Goal: Task Accomplishment & Management: Complete application form

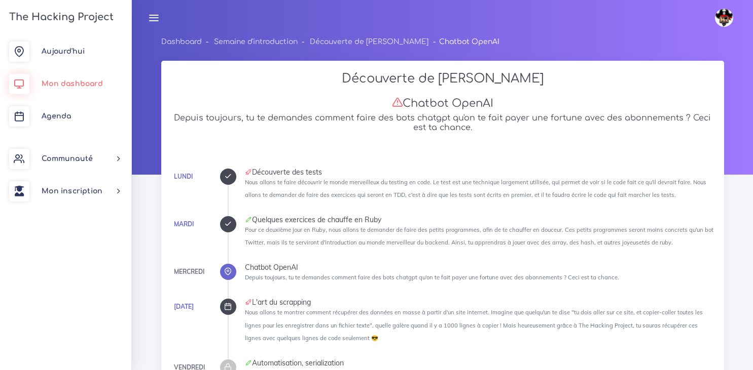
scroll to position [2284, 0]
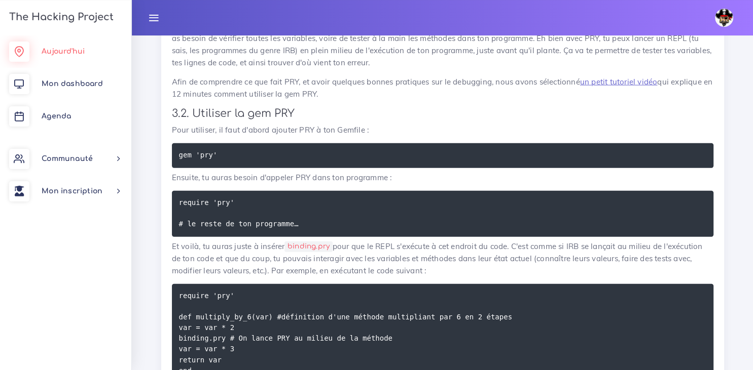
click at [54, 50] on span "Aujourd'hui" at bounding box center [63, 52] width 43 height 8
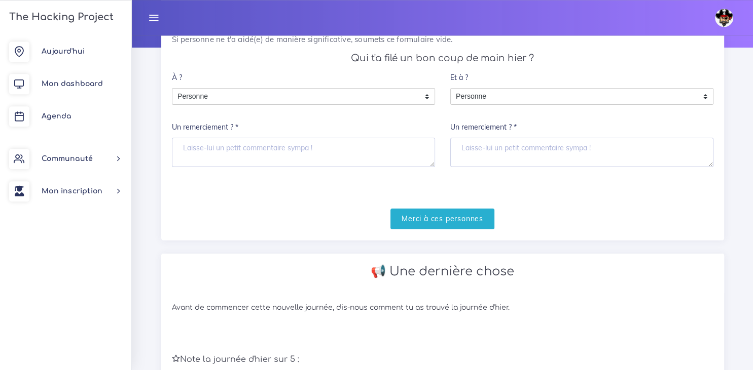
scroll to position [128, 0]
click at [466, 224] on input "Merci à ces personnes" at bounding box center [442, 218] width 104 height 21
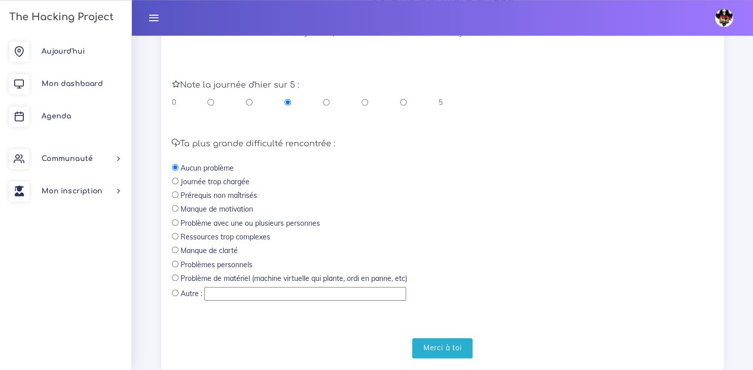
scroll to position [306, 0]
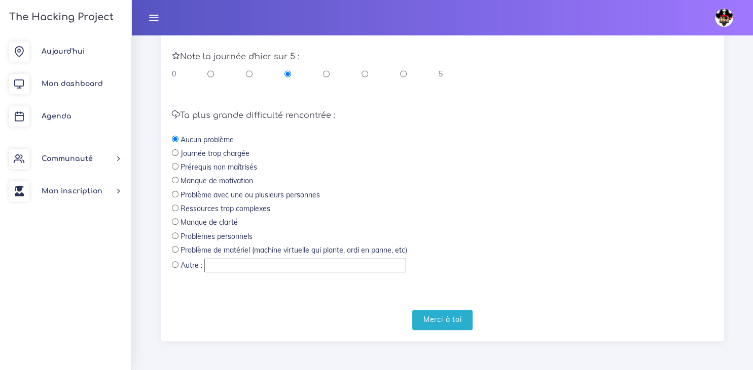
click at [177, 242] on div "Ta plus grande difficulté rencontrée : Aucun problème Journée trop chargée Prér…" at bounding box center [442, 192] width 541 height 163
click at [175, 235] on input "radio" at bounding box center [175, 236] width 7 height 7
radio input "true"
click at [438, 323] on input "Merci à toi" at bounding box center [442, 320] width 61 height 21
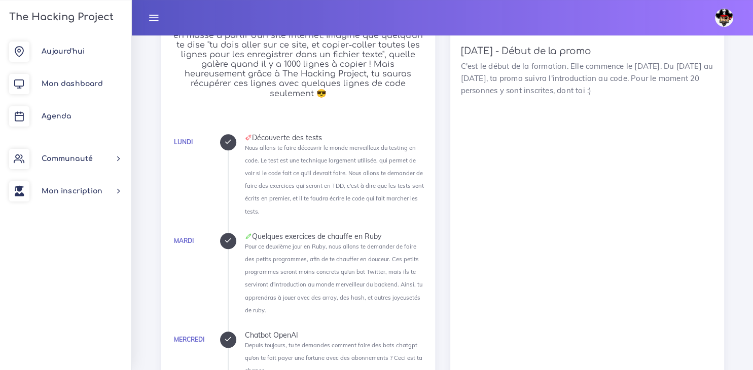
scroll to position [924, 0]
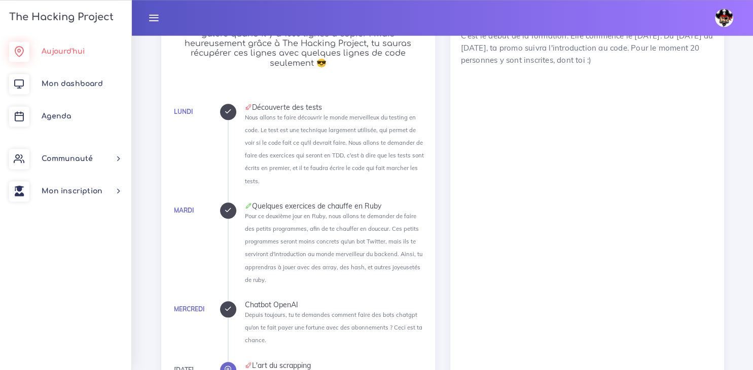
click at [73, 50] on span "Aujourd'hui" at bounding box center [63, 52] width 43 height 8
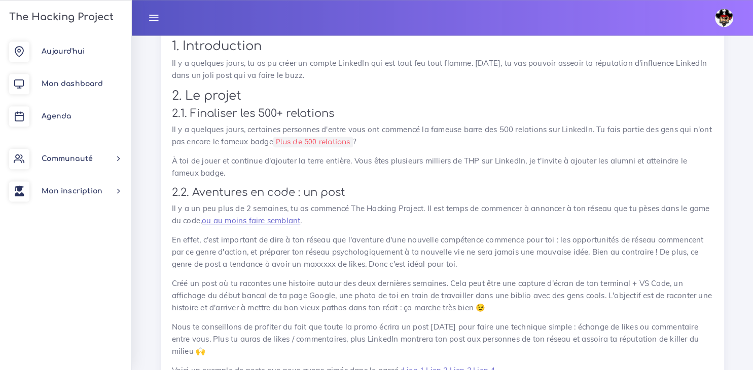
scroll to position [508, 0]
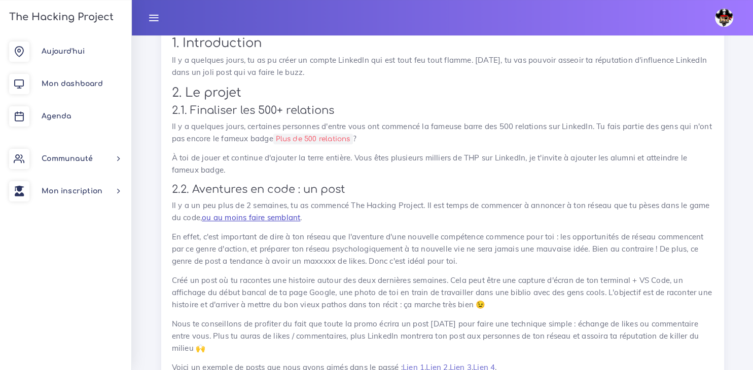
click at [279, 221] on link "ou au moins faire semblant" at bounding box center [251, 218] width 98 height 10
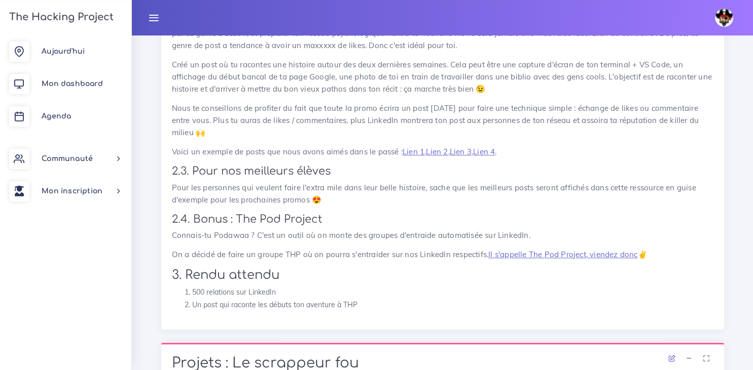
scroll to position [728, 0]
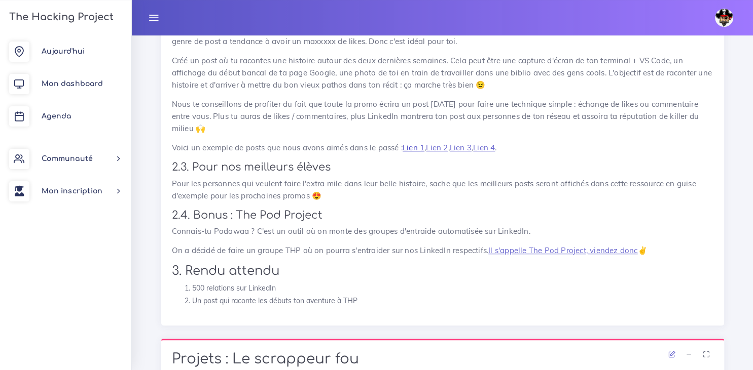
click at [416, 151] on link "Lien 1" at bounding box center [413, 148] width 22 height 10
click at [438, 148] on link "Lien 2" at bounding box center [437, 148] width 22 height 10
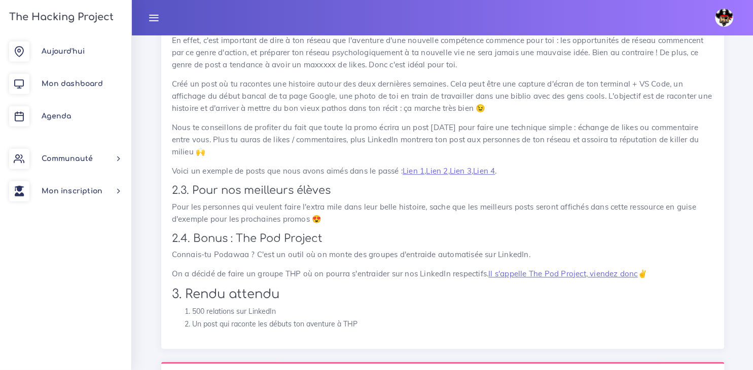
scroll to position [703, 0]
click at [495, 175] on link "Lien 4" at bounding box center [484, 173] width 22 height 10
